Goal: Information Seeking & Learning: Learn about a topic

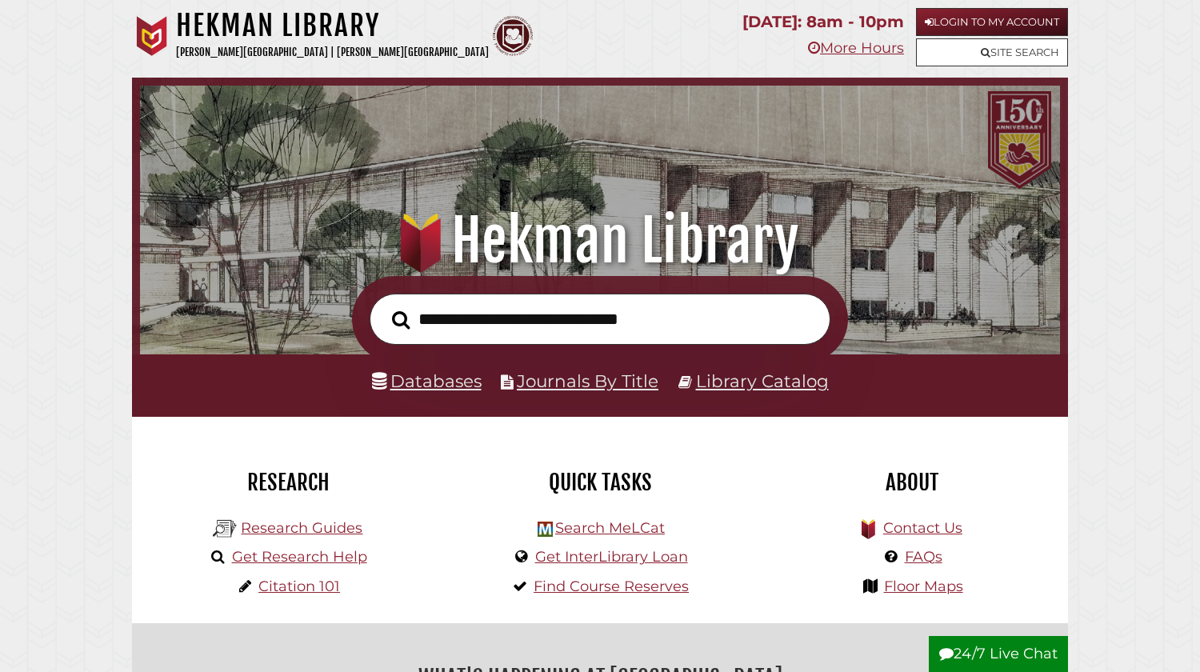
scroll to position [304, 912]
click at [421, 390] on link "Databases" at bounding box center [427, 380] width 110 height 21
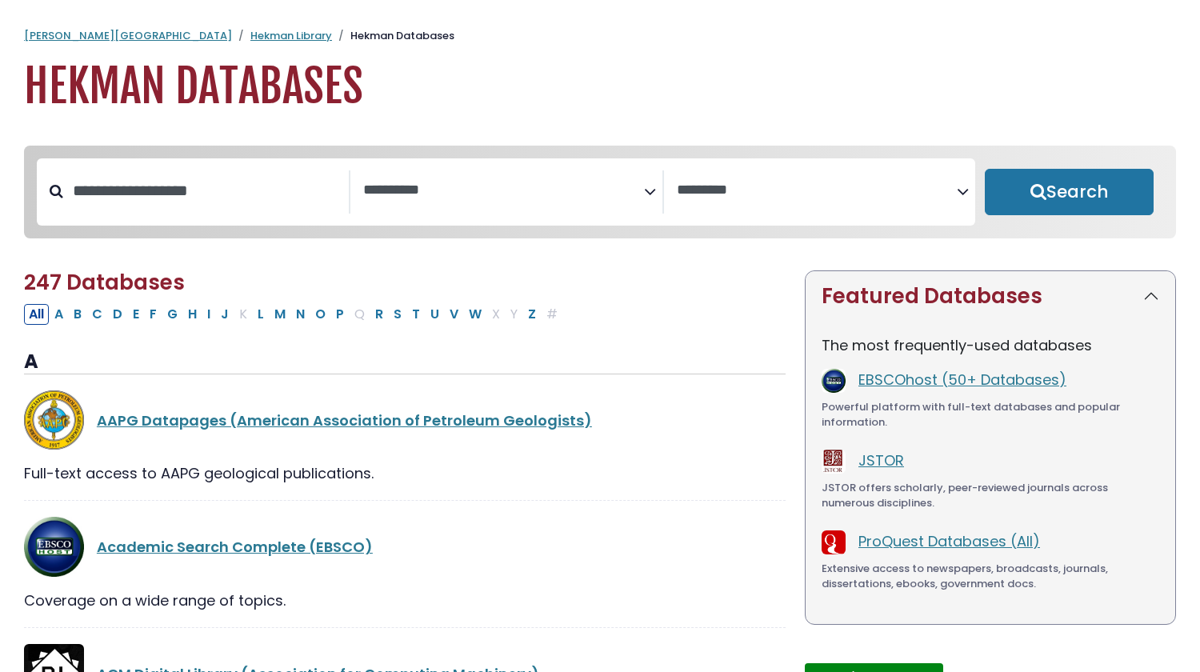
select select "Database Subject Filter"
select select "Database Vendors Filter"
click at [470, 201] on span "Search filters" at bounding box center [503, 191] width 281 height 43
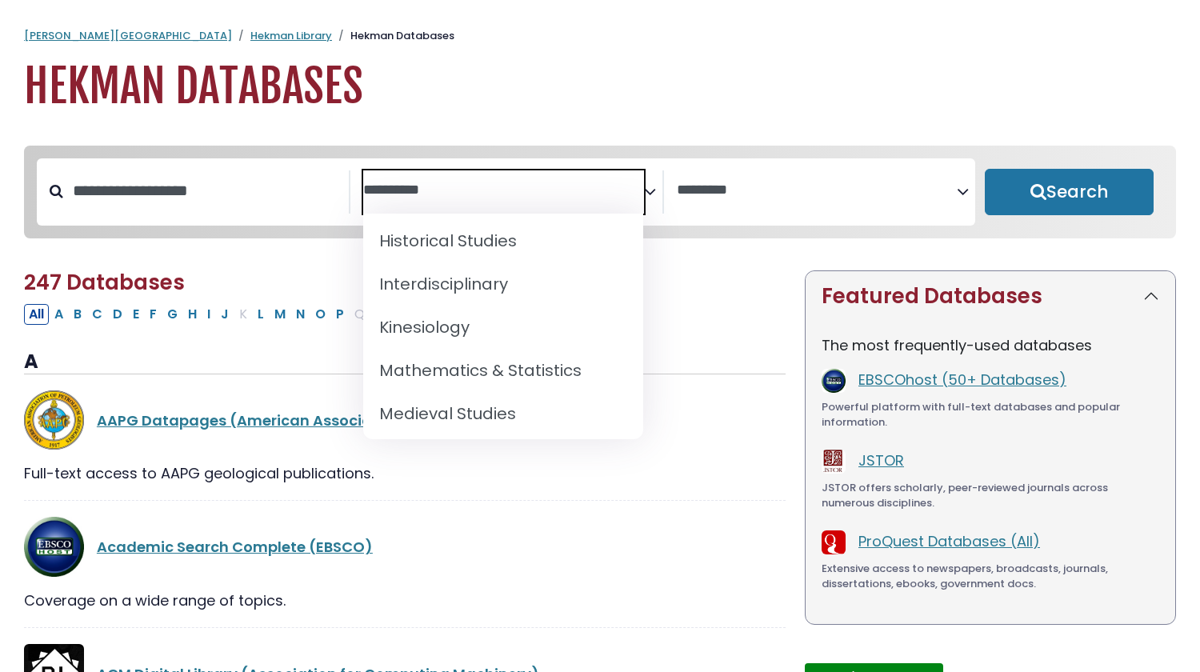
scroll to position [1044, 0]
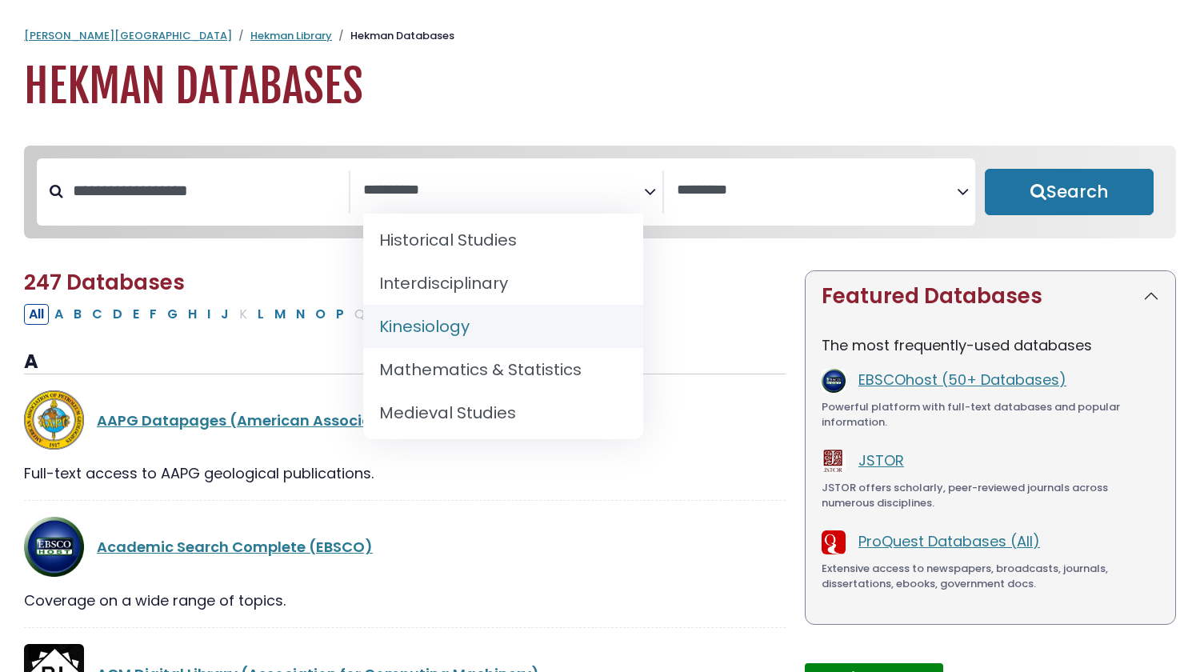
select select "*****"
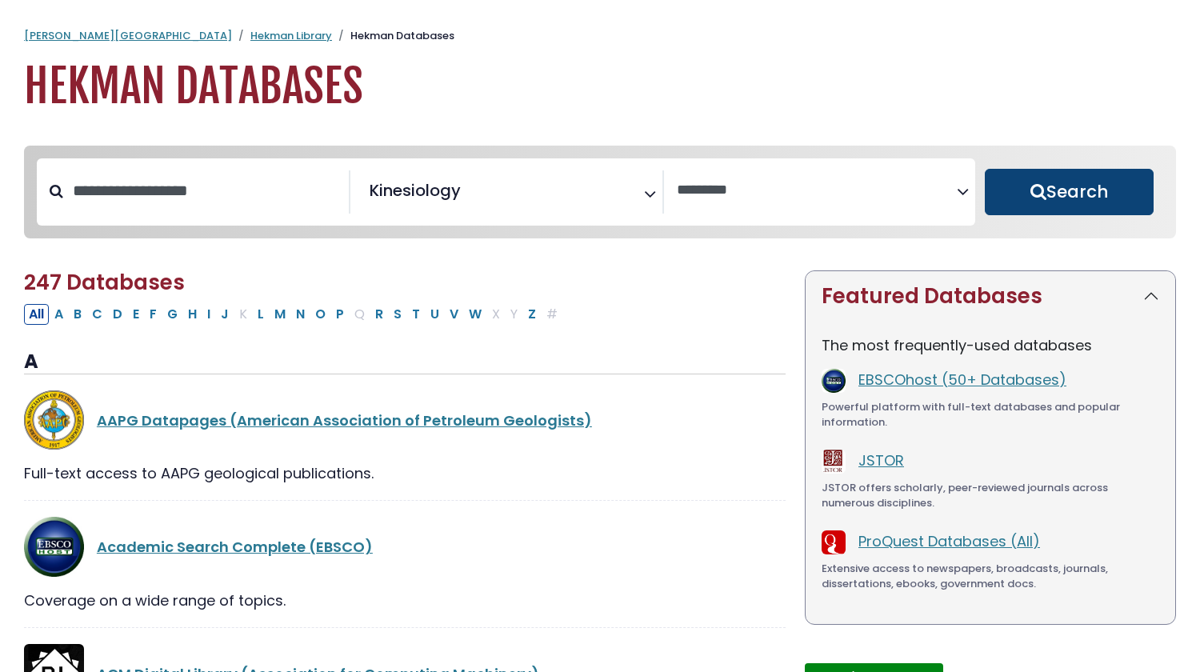
click at [1084, 205] on button "Search" at bounding box center [1069, 192] width 169 height 46
select select "Database Vendors Filter"
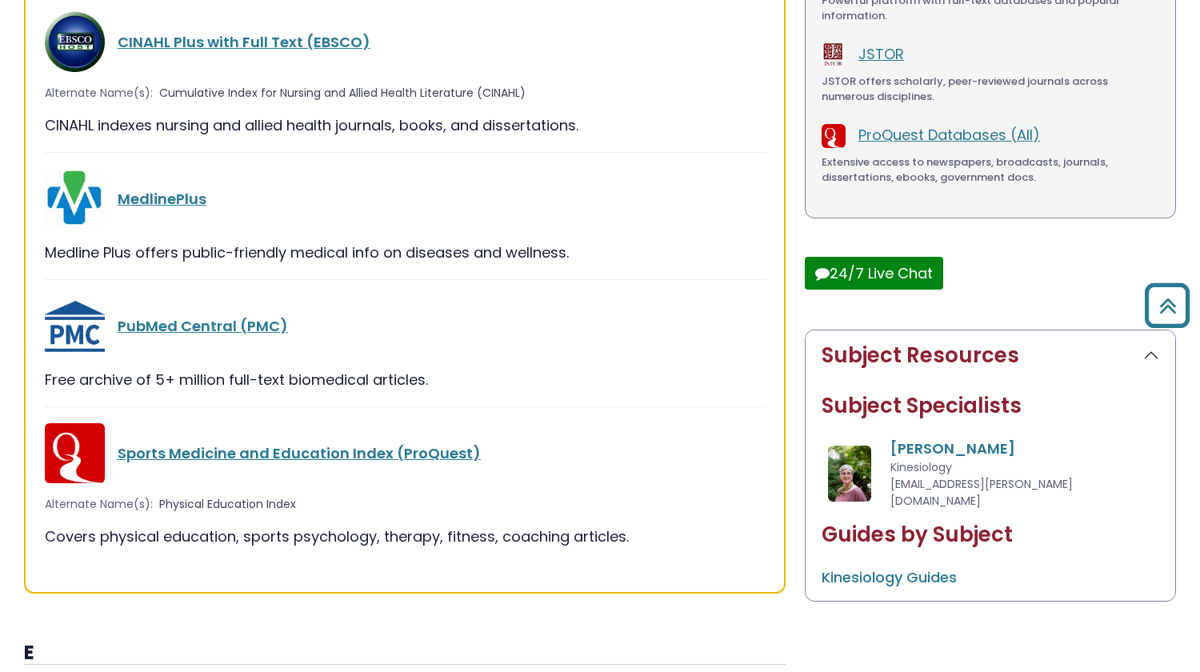
scroll to position [412, 0]
click at [421, 453] on link "Sports Medicine and Education Index (ProQuest)" at bounding box center [299, 452] width 363 height 20
